Goal: Task Accomplishment & Management: Complete application form

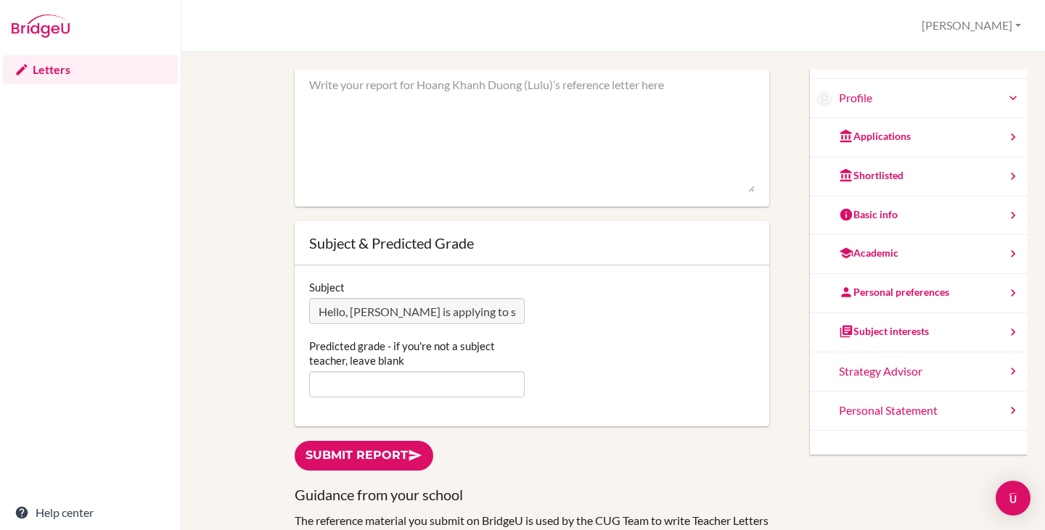
scroll to position [73, 0]
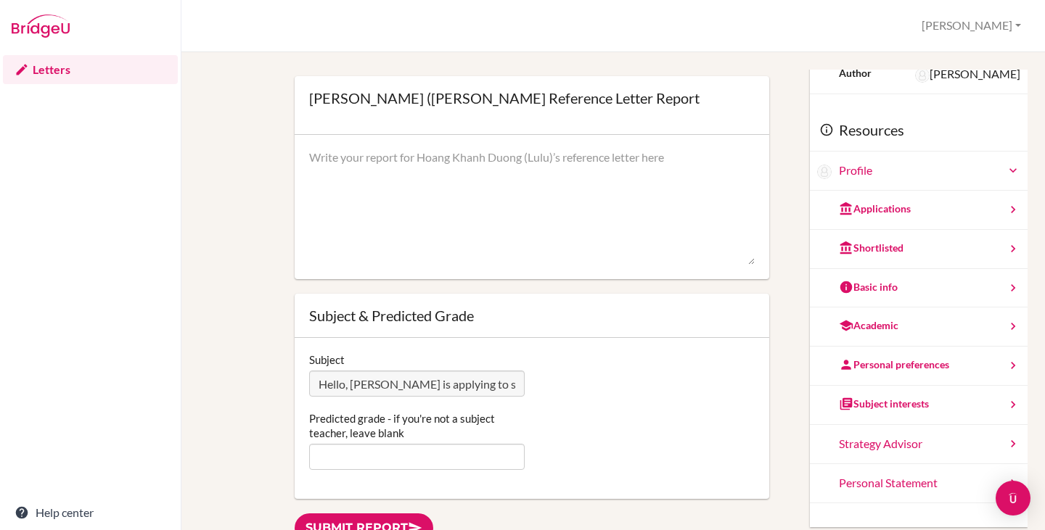
click at [367, 171] on textarea at bounding box center [531, 207] width 445 height 116
paste textarea "I have known Lulu for the past 18 months as her IB Business Management HL teach…"
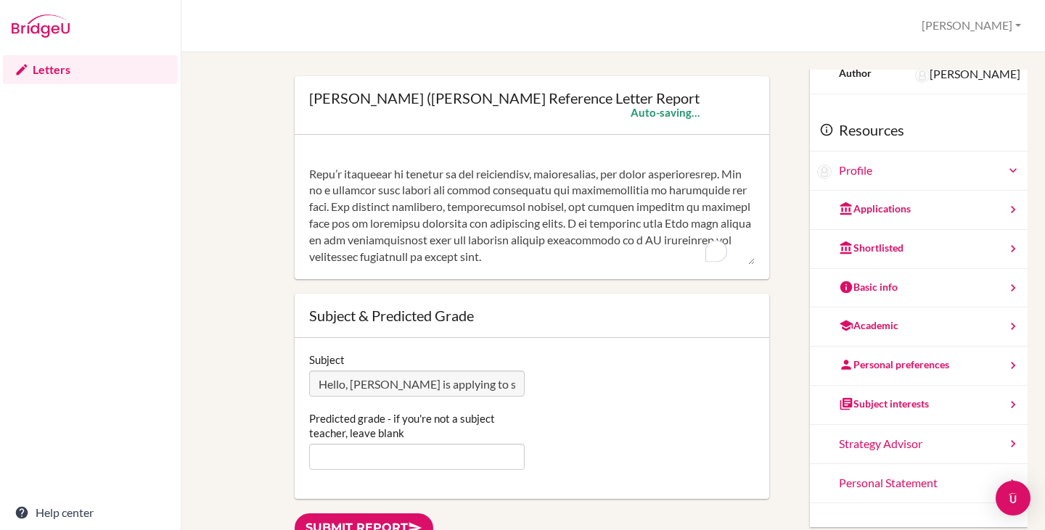
scroll to position [431, 0]
drag, startPoint x: 673, startPoint y: 258, endPoint x: 735, endPoint y: 259, distance: 62.4
click at [735, 259] on textarea "To enrich screen reader interactions, please activate Accessibility in Grammarl…" at bounding box center [531, 207] width 445 height 116
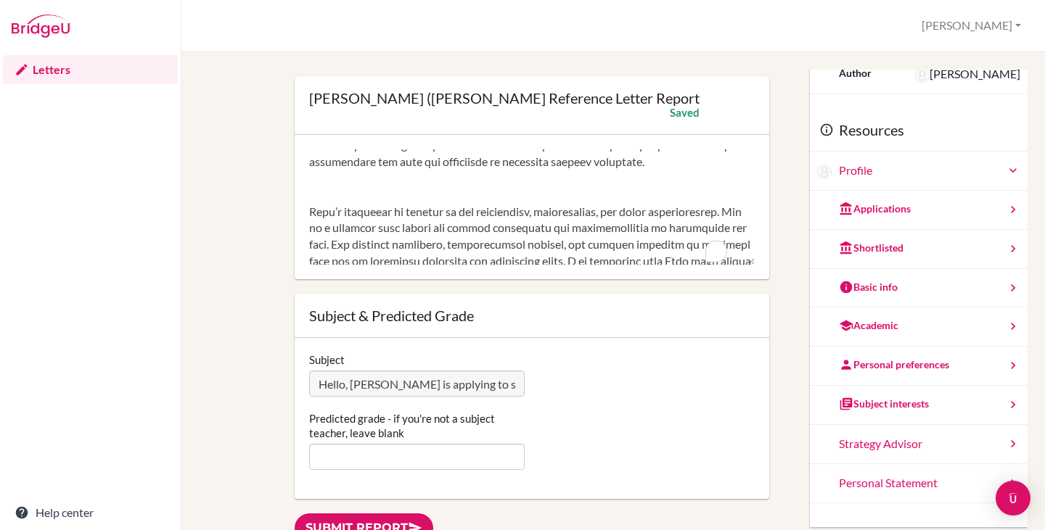
click at [374, 226] on textarea "To enrich screen reader interactions, please activate Accessibility in Grammarl…" at bounding box center [531, 207] width 445 height 116
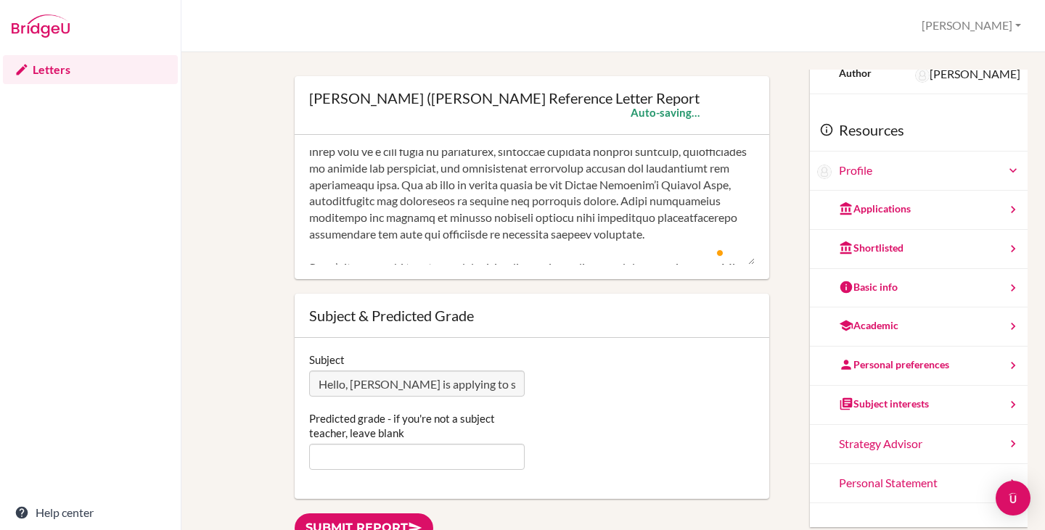
scroll to position [142, 0]
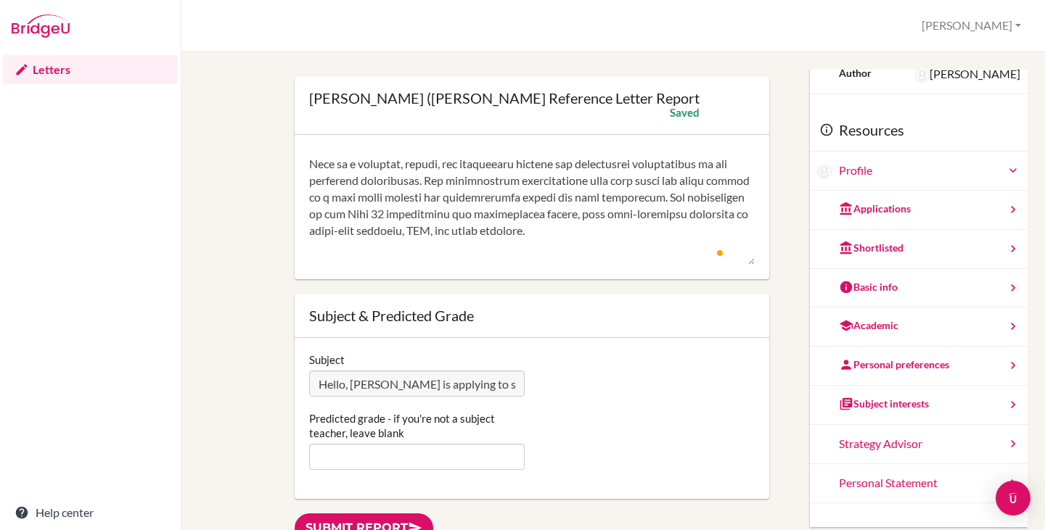
click at [367, 165] on textarea "To enrich screen reader interactions, please activate Accessibility in Grammarl…" at bounding box center [531, 207] width 445 height 116
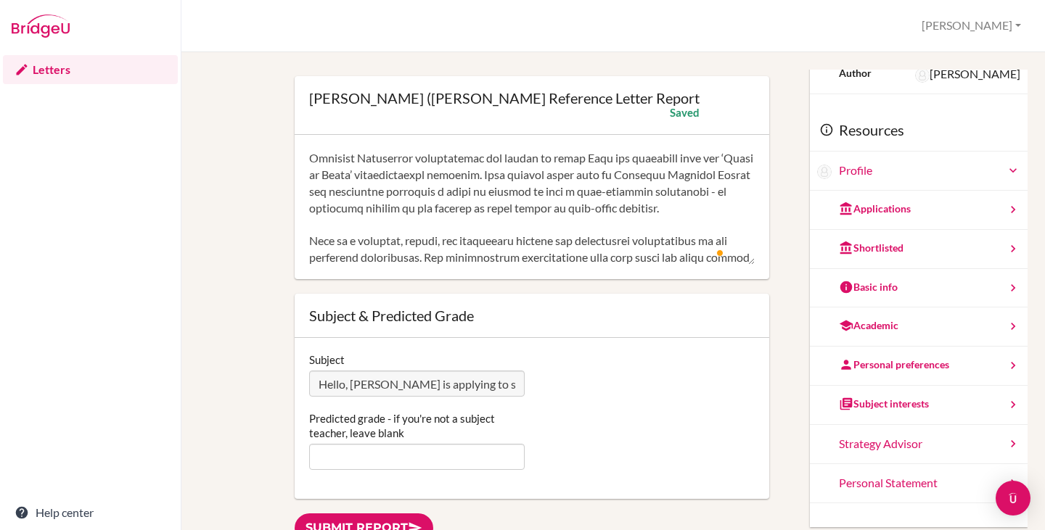
scroll to position [0, 0]
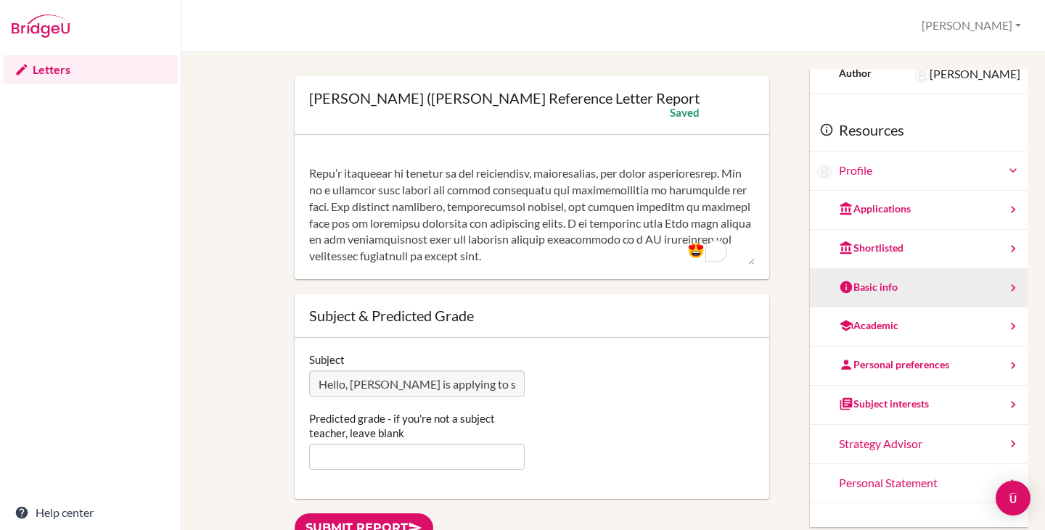
type textarea "I have known Lulu for the past 18 months as her IB Business Management HL teach…"
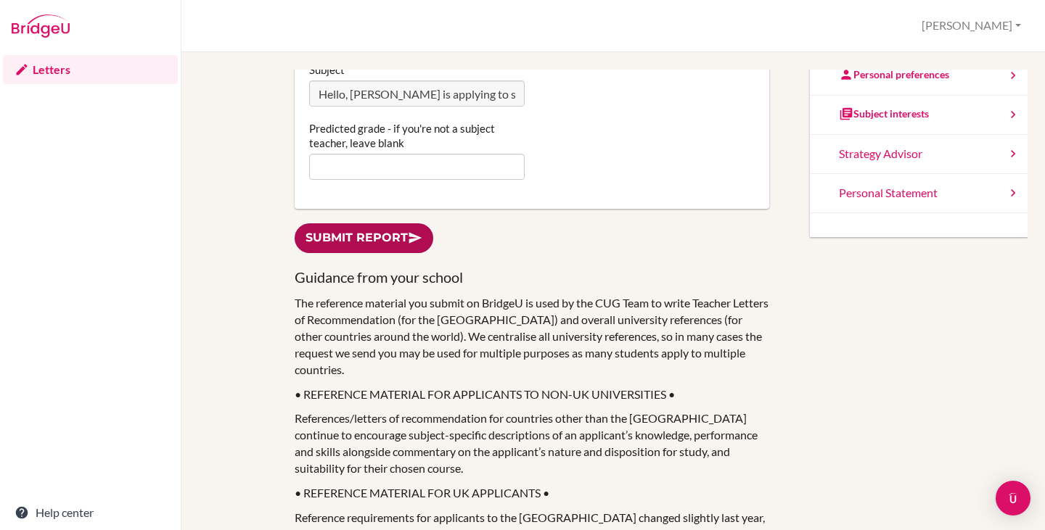
click at [360, 245] on link "Submit report" at bounding box center [364, 238] width 139 height 30
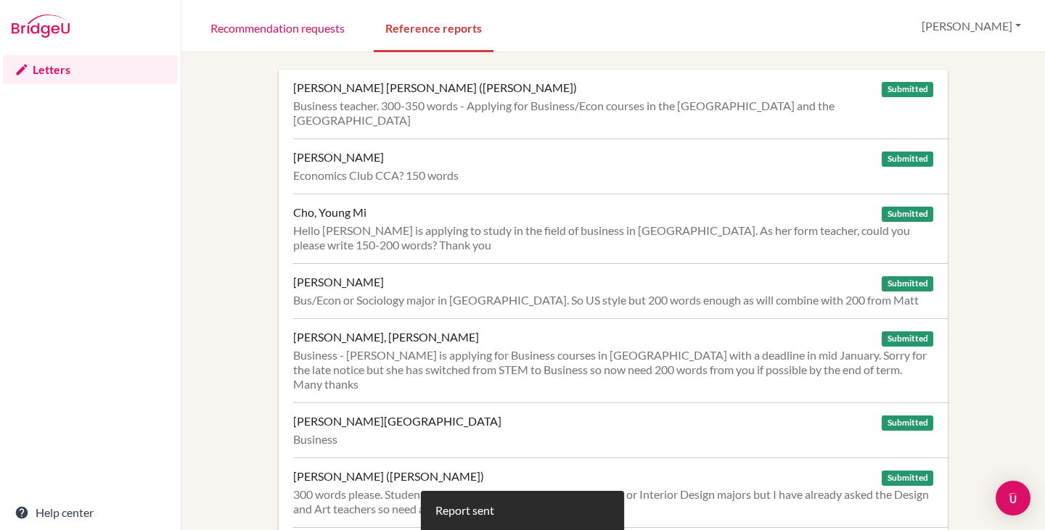
scroll to position [1950, 0]
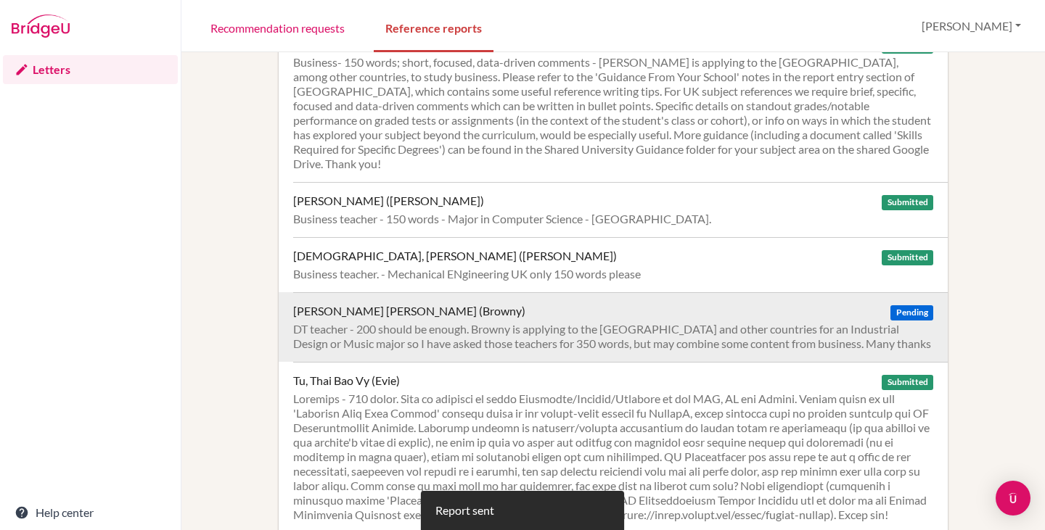
click at [475, 322] on div "DT teacher - 200 should be enough. Browny is applying to the [GEOGRAPHIC_DATA] …" at bounding box center [613, 336] width 640 height 29
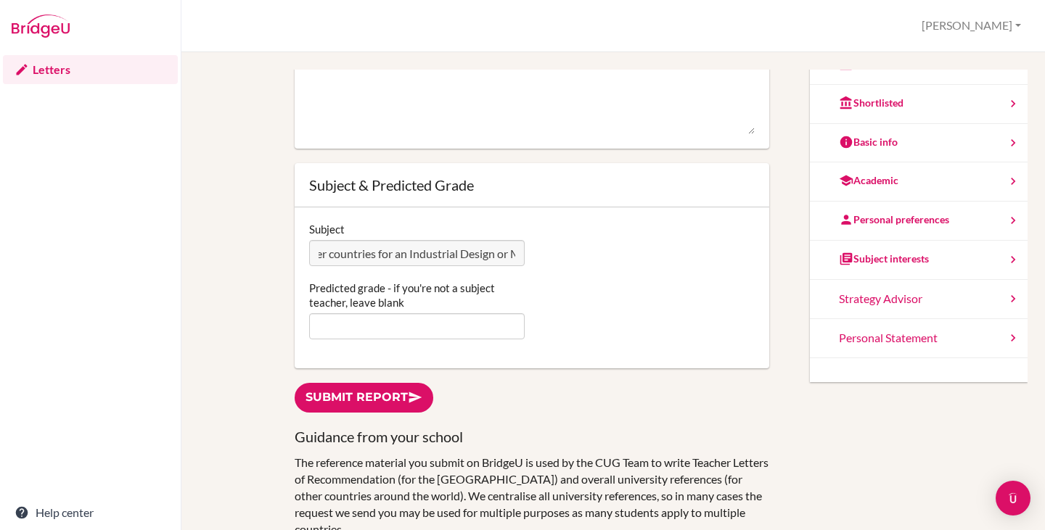
scroll to position [0, 970]
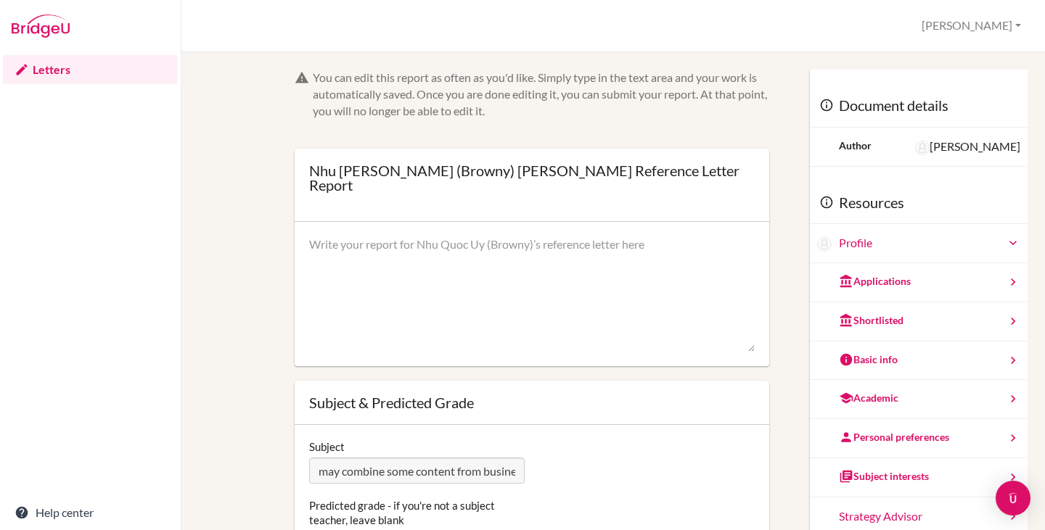
click at [449, 247] on textarea at bounding box center [531, 295] width 445 height 116
paste textarea "L ipsu dolors Ametco ad EL Seddoeiu Temporinci UT lab etd magn 75 aliqua eni ad…"
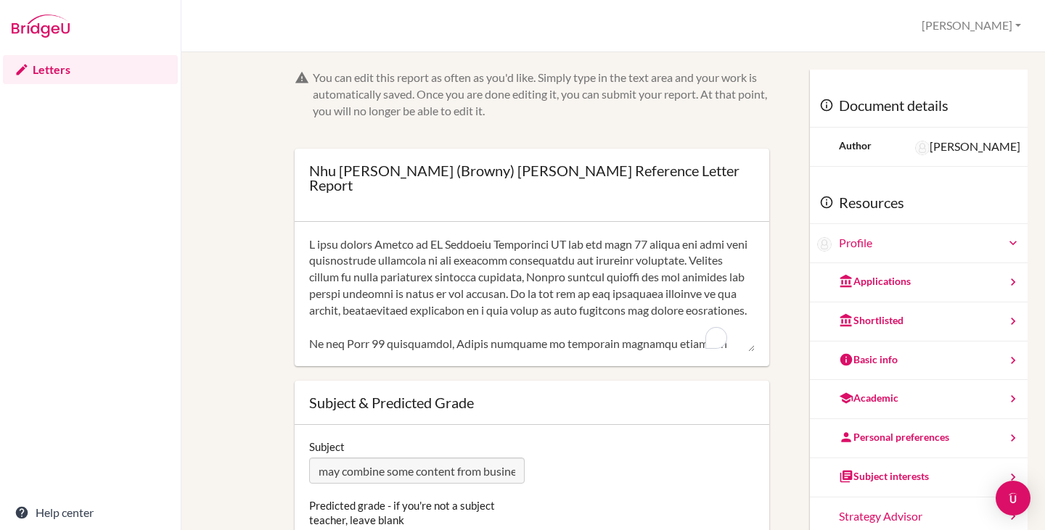
scroll to position [197, 0]
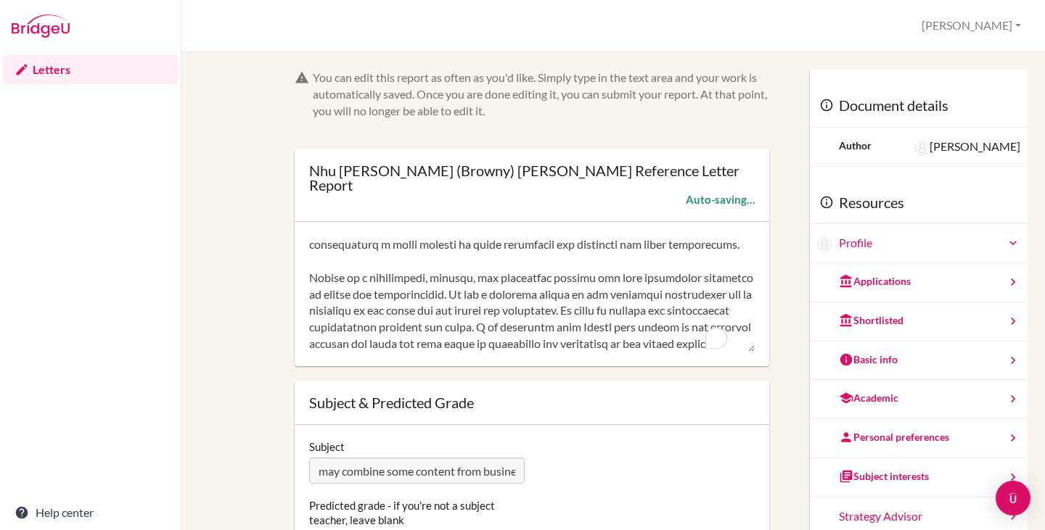
click at [486, 237] on textarea "To enrich screen reader interactions, please activate Accessibility in Grammarl…" at bounding box center [531, 295] width 445 height 116
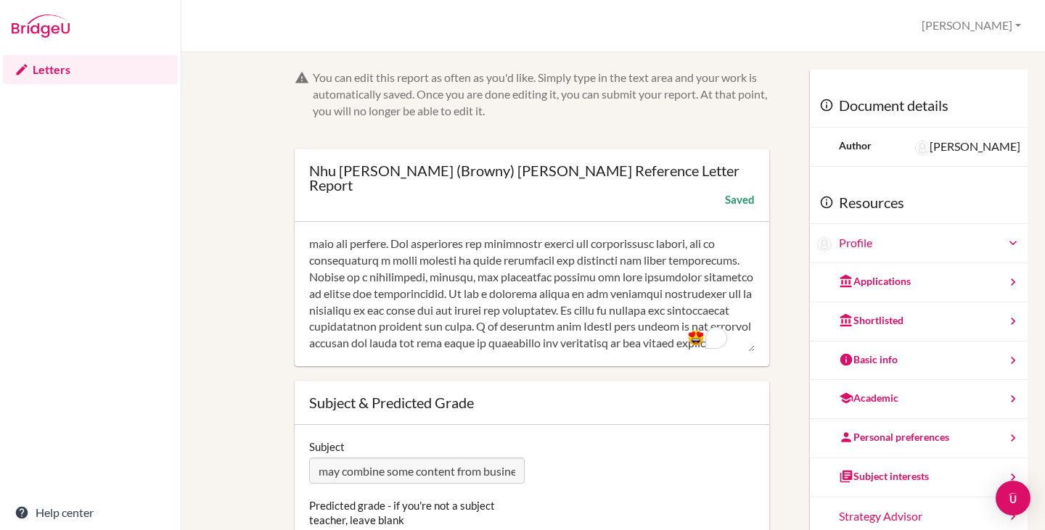
scroll to position [363, 0]
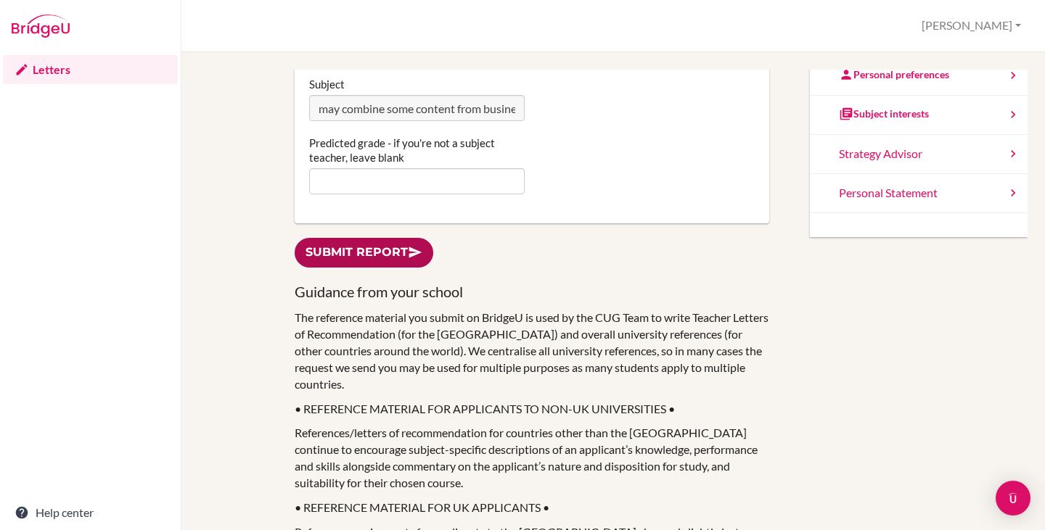
type textarea "L ipsu dolors Ametco ad EL Seddoeiu Temporinci UT lab etd magn 77 aliqua eni ad…"
click at [373, 250] on link "Submit report" at bounding box center [364, 253] width 139 height 30
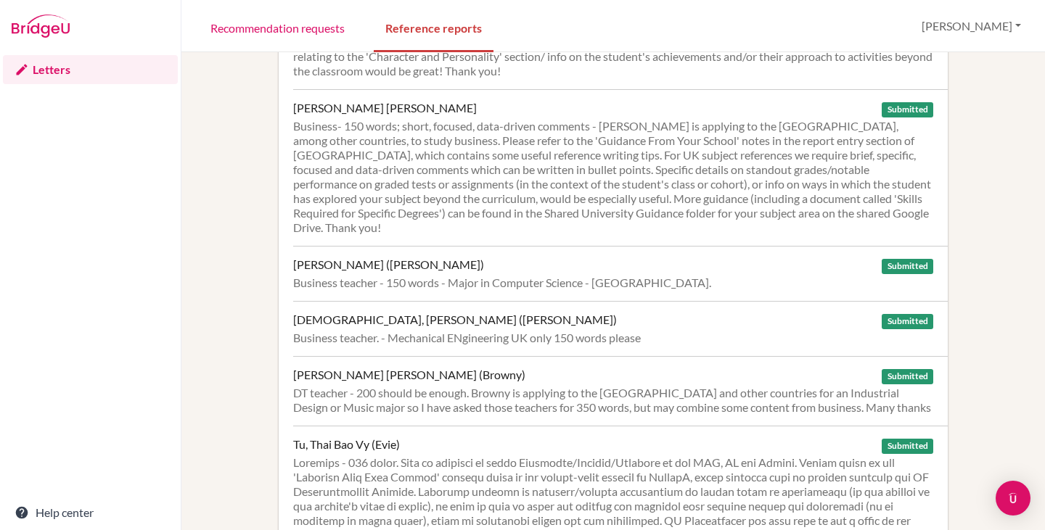
scroll to position [1950, 0]
